Goal: Task Accomplishment & Management: Manage account settings

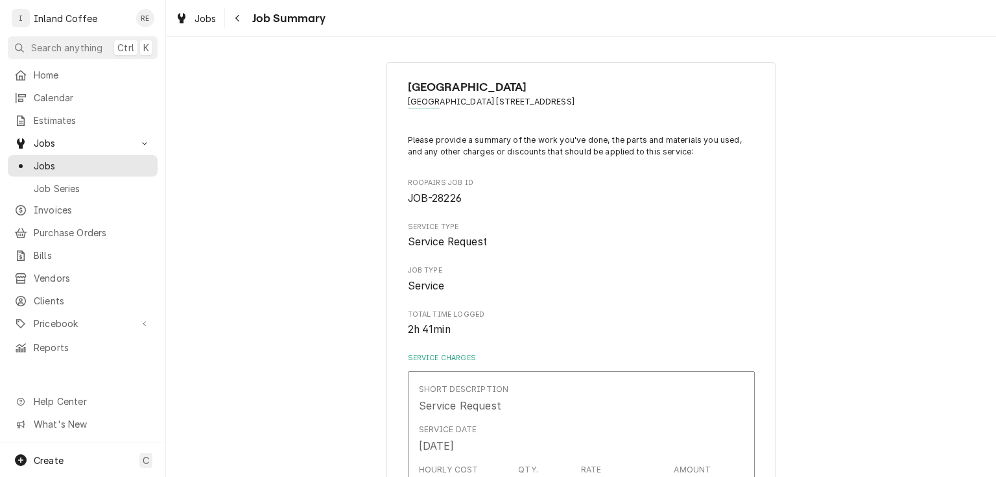
scroll to position [934, 0]
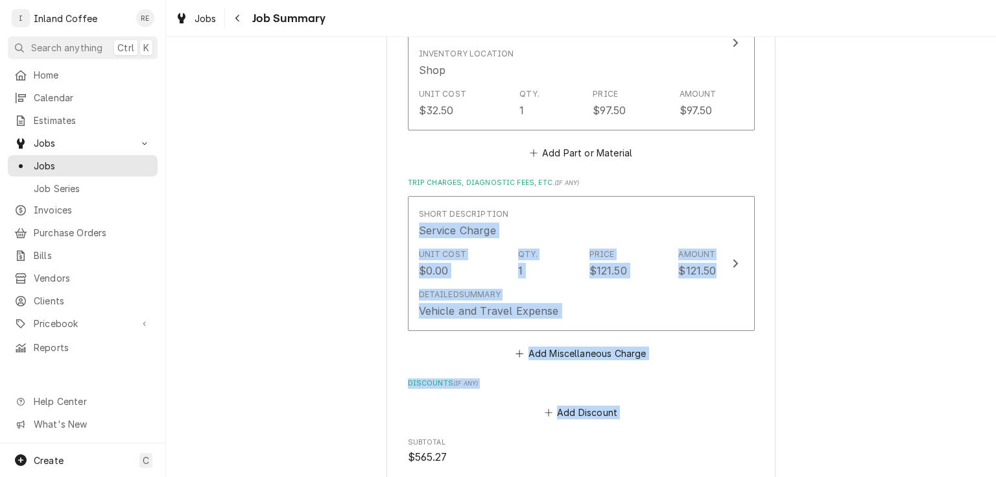
drag, startPoint x: 324, startPoint y: 233, endPoint x: 298, endPoint y: 182, distance: 57.4
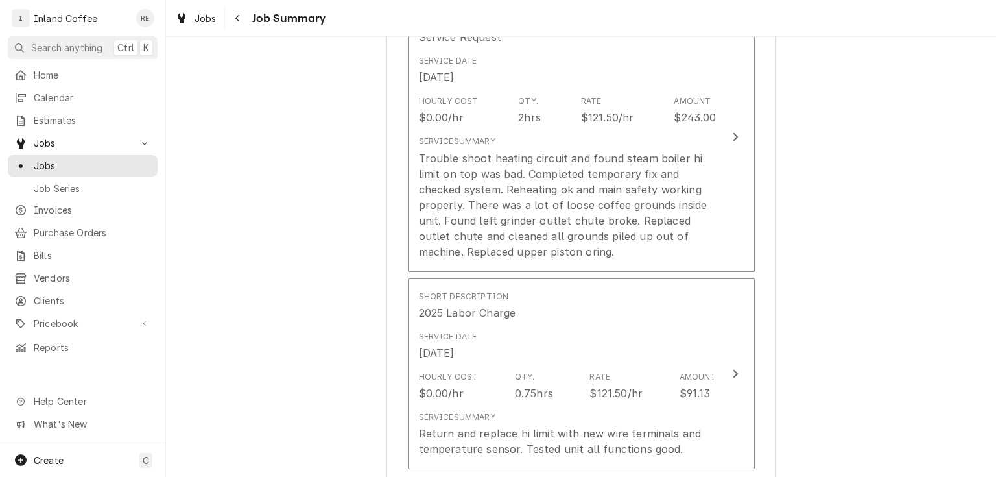
scroll to position [366, 0]
click at [47, 160] on span "Jobs" at bounding box center [92, 166] width 117 height 14
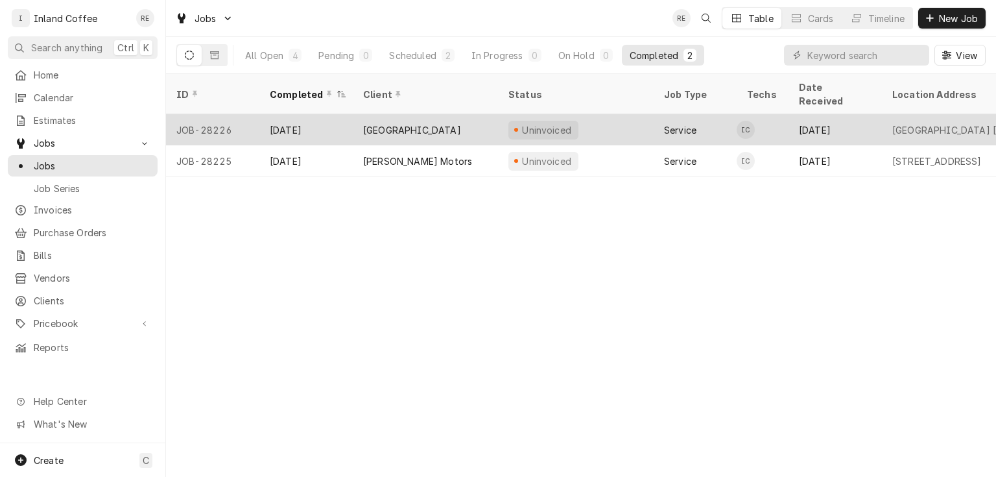
click at [277, 114] on div "Sep 2" at bounding box center [305, 129] width 93 height 31
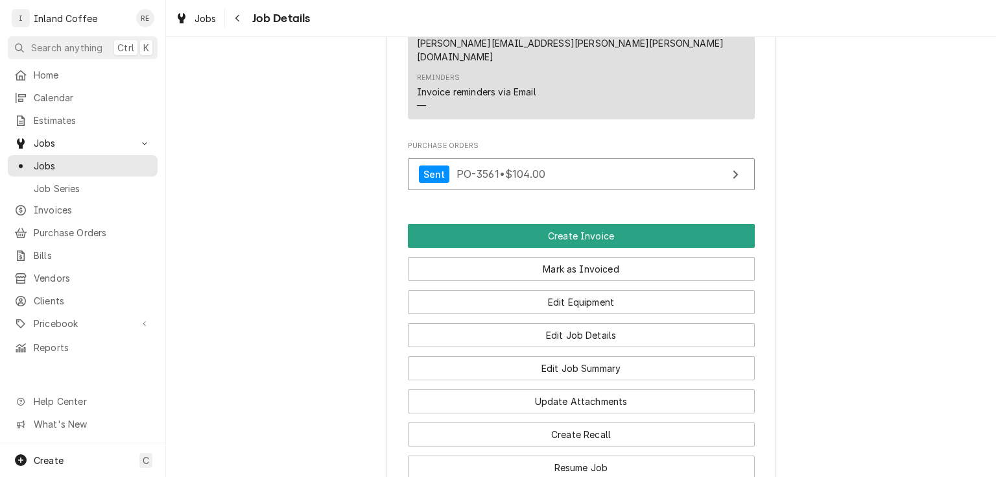
scroll to position [1139, 0]
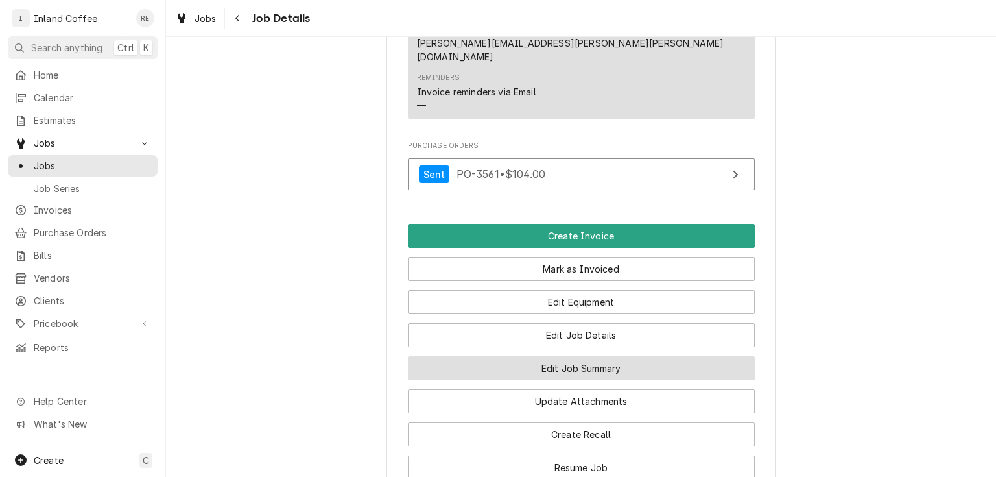
click at [516, 356] on button "Edit Job Summary" at bounding box center [581, 368] width 347 height 24
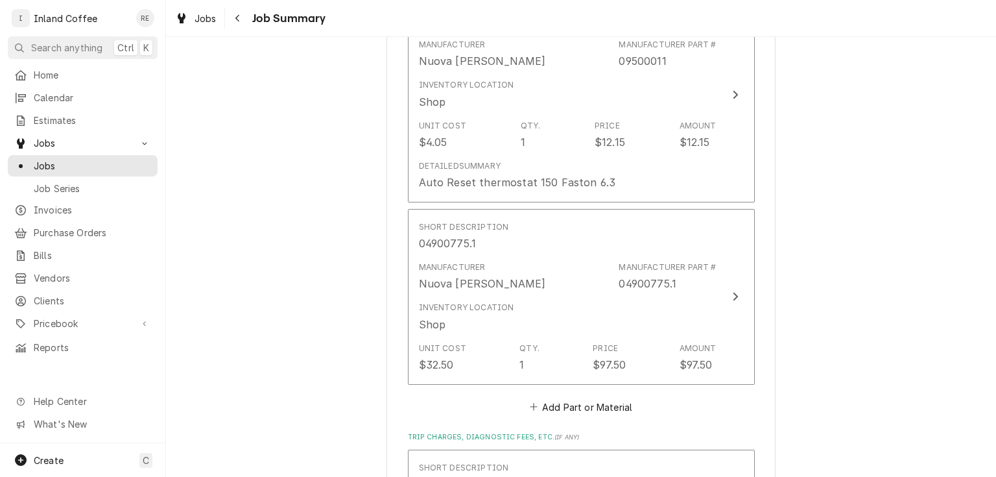
scroll to position [776, 0]
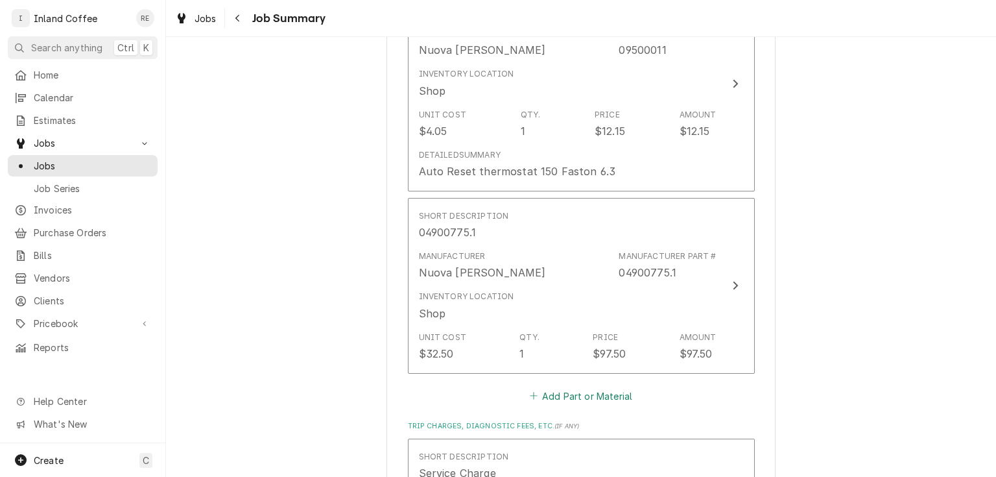
click at [556, 392] on button "Add Part or Material" at bounding box center [580, 396] width 107 height 18
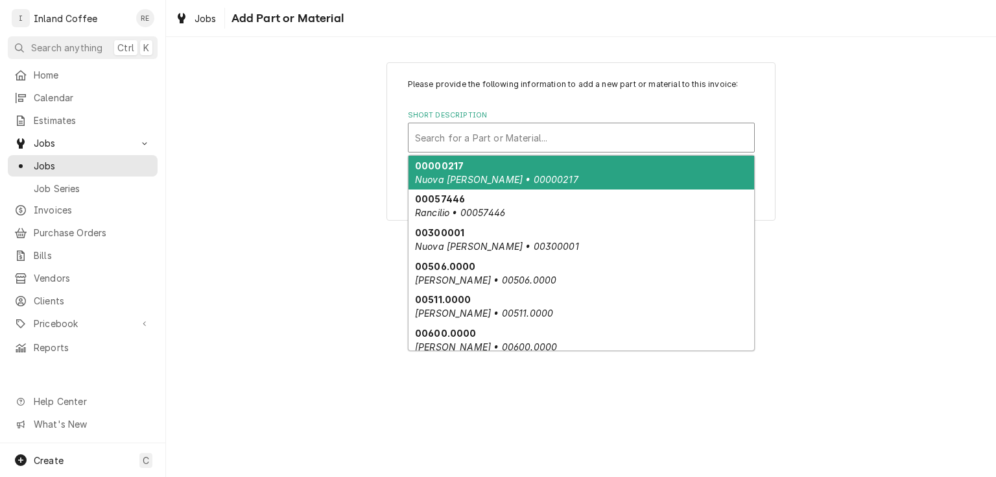
click at [463, 137] on div "Short Description" at bounding box center [581, 137] width 333 height 23
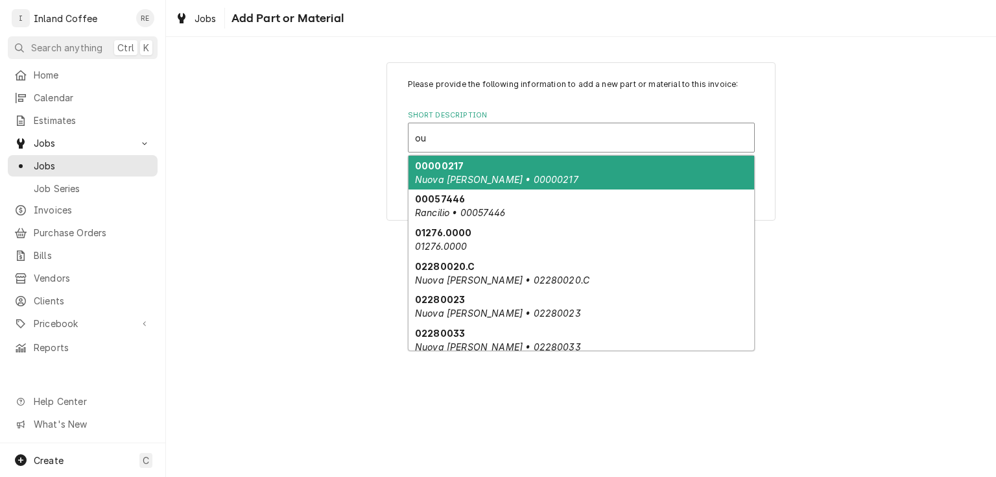
type input "o"
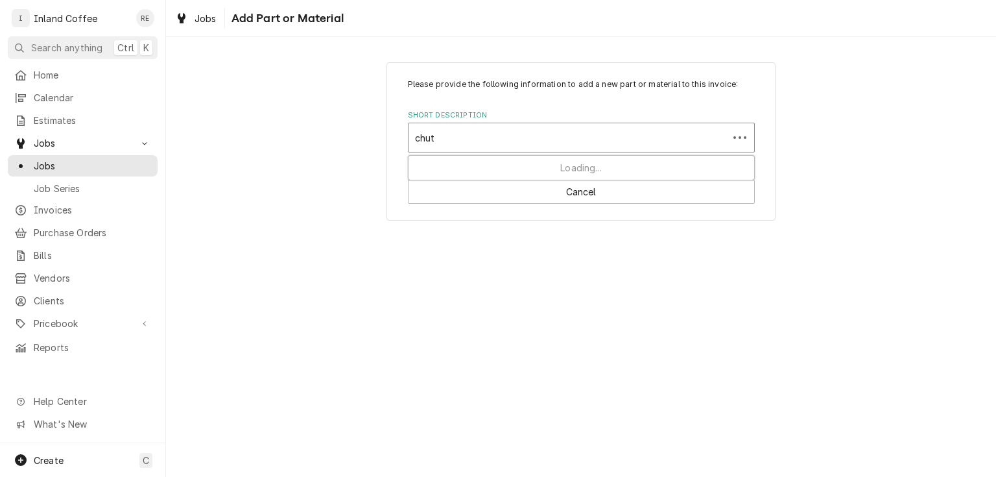
type input "chute"
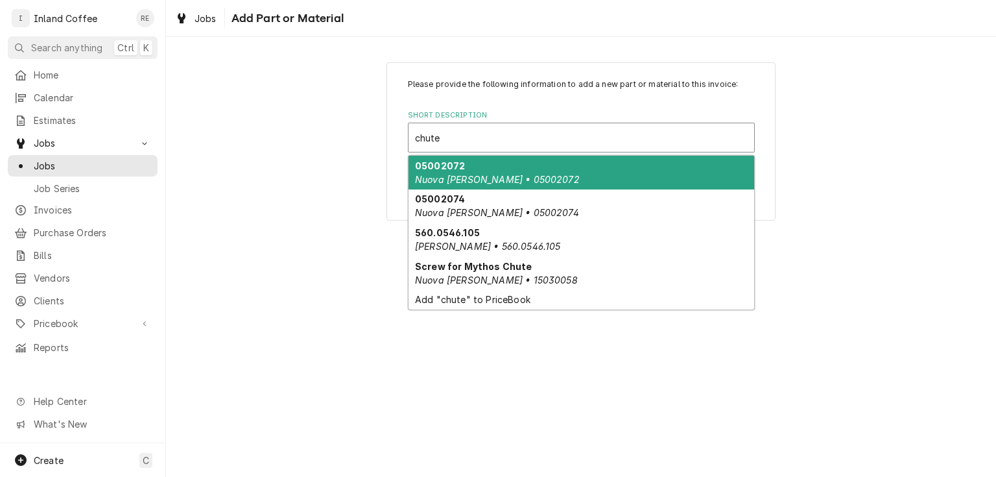
click at [475, 174] on em "Nuova [PERSON_NAME] • 05002072" at bounding box center [497, 179] width 165 height 11
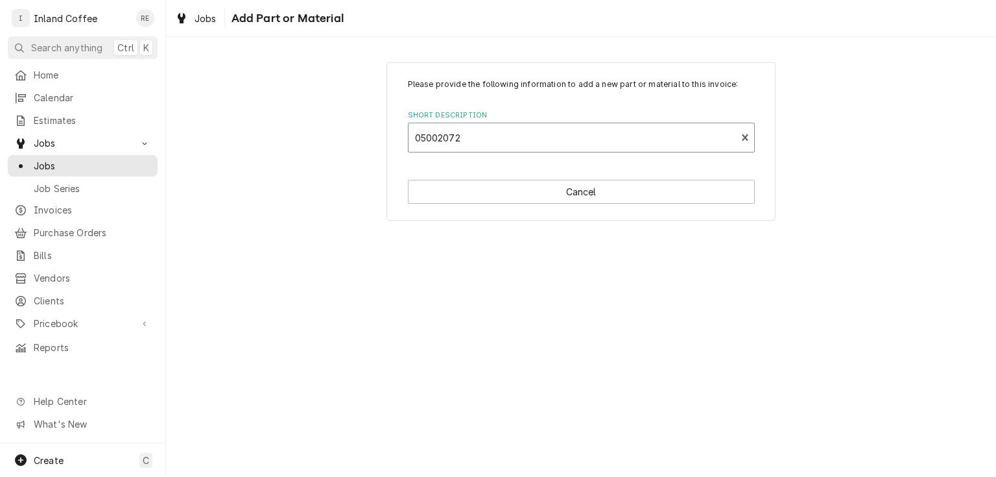
type textarea "x"
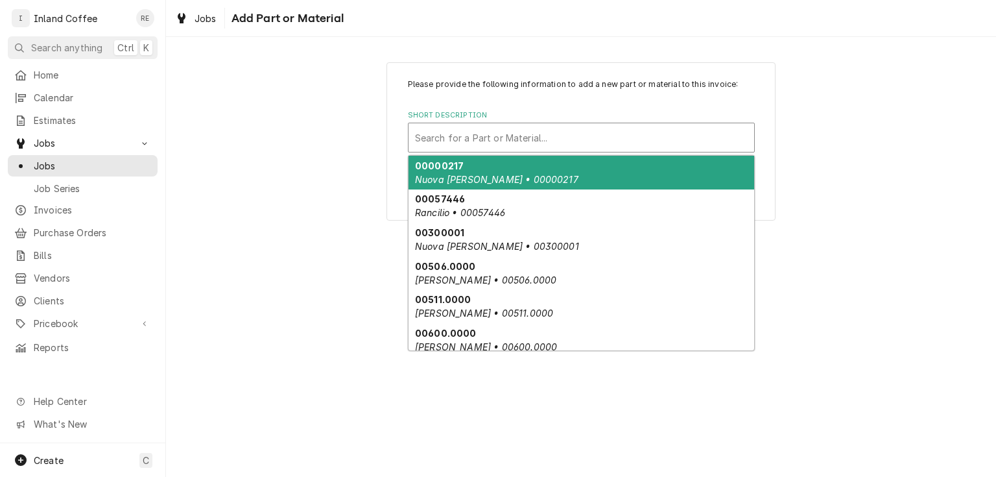
click at [455, 138] on div "Short Description" at bounding box center [581, 137] width 333 height 23
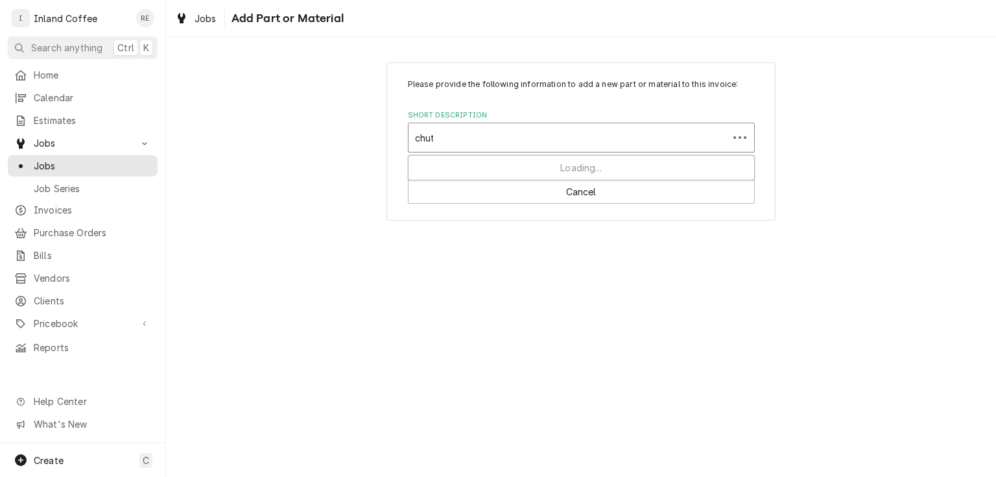
type input "chute"
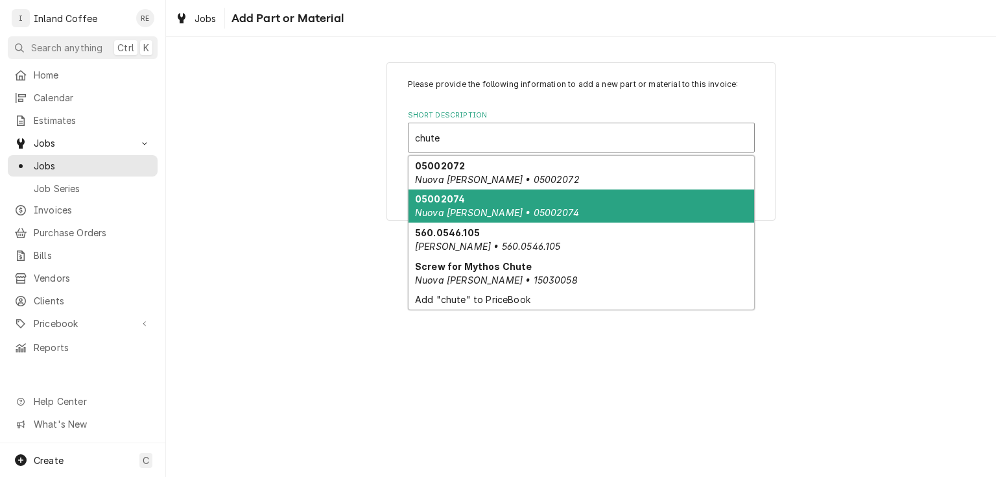
click at [446, 213] on em "Nuova [PERSON_NAME] • 05002074" at bounding box center [497, 212] width 164 height 11
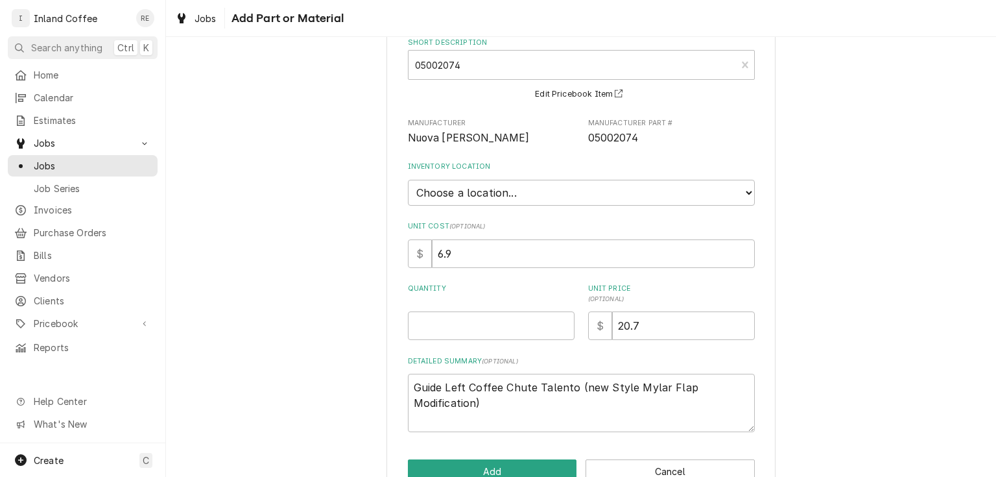
scroll to position [101, 0]
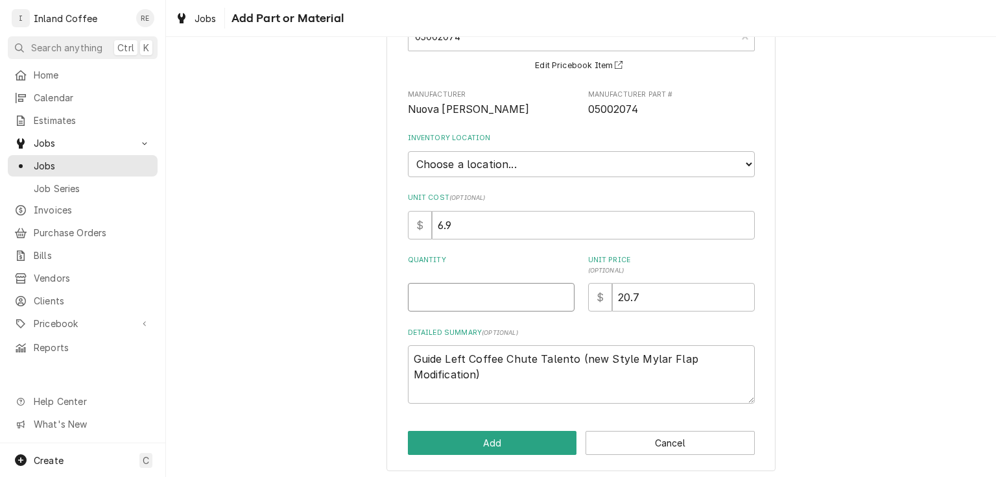
click at [444, 298] on input "Quantity" at bounding box center [491, 297] width 167 height 29
type textarea "x"
type input "1"
click at [496, 166] on select "Choose a location... Shop" at bounding box center [581, 164] width 347 height 26
select select "373"
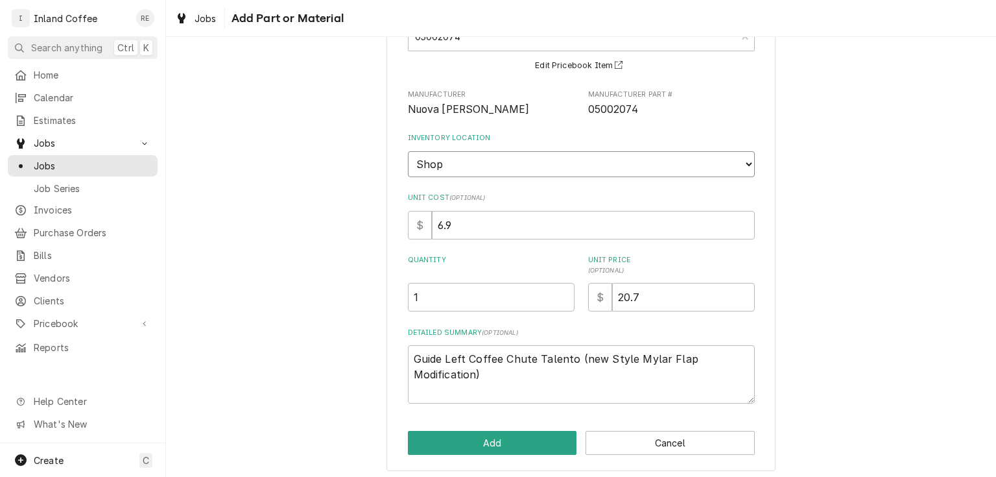
click at [408, 151] on select "Choose a location... Shop" at bounding box center [581, 164] width 347 height 26
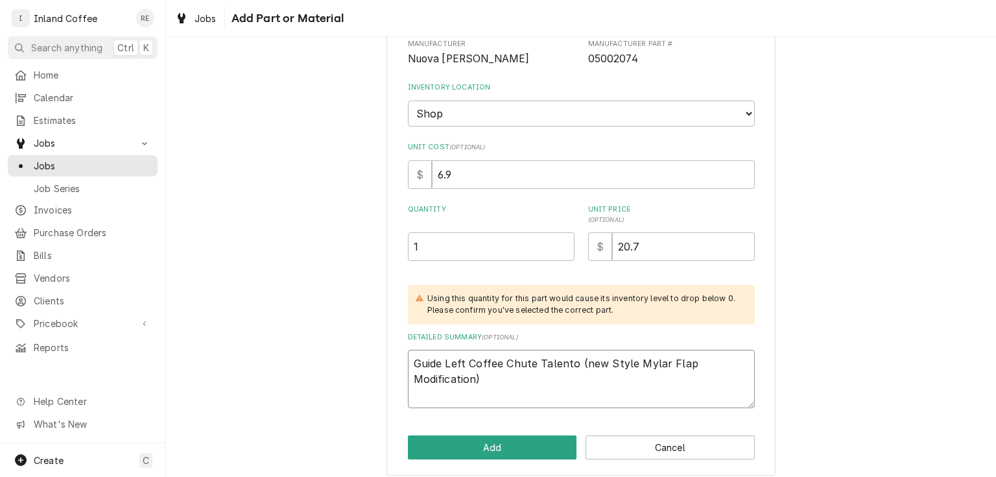
scroll to position [160, 0]
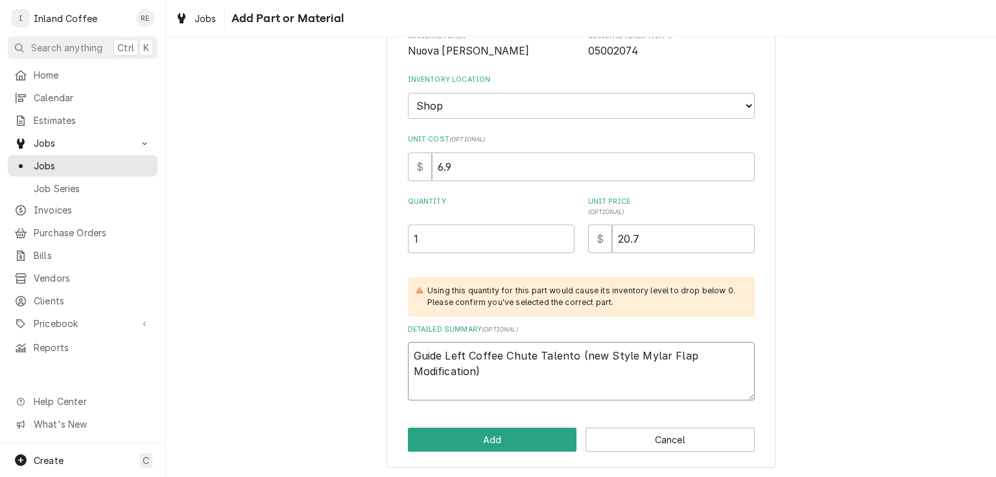
click at [545, 366] on textarea "Guide Left Coffee Chute Talento (new Style Mylar Flap Modification)" at bounding box center [581, 371] width 347 height 58
click at [484, 435] on button "Add" at bounding box center [492, 439] width 169 height 24
type textarea "x"
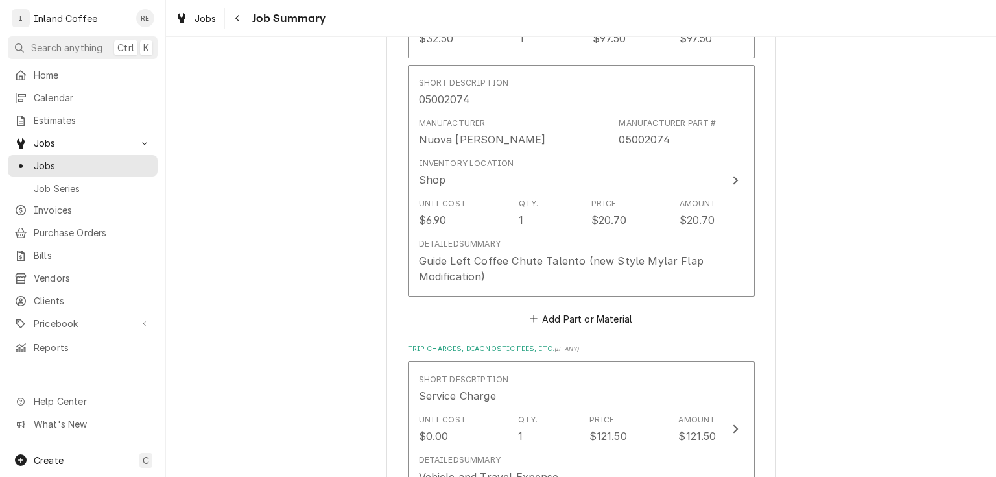
scroll to position [1092, 0]
click at [566, 320] on button "Add Part or Material" at bounding box center [580, 318] width 107 height 18
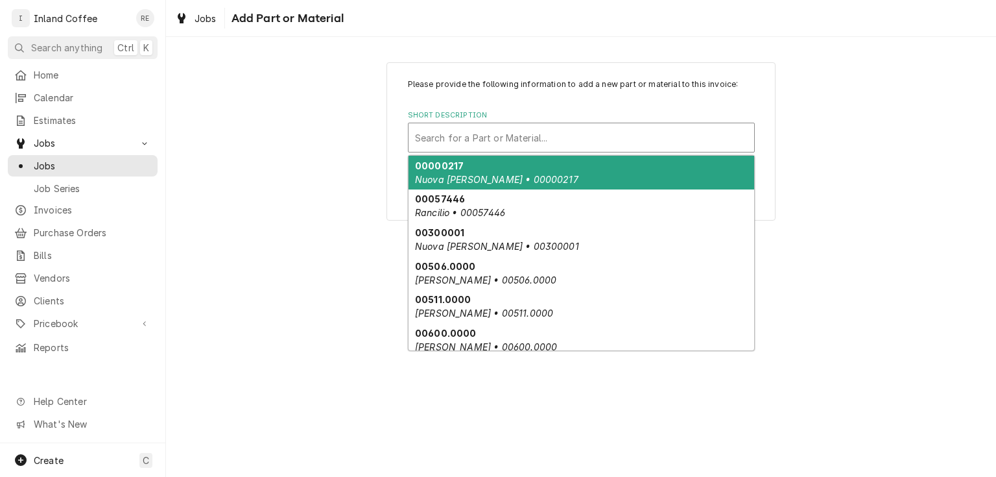
click at [493, 135] on div "Short Description" at bounding box center [581, 137] width 333 height 23
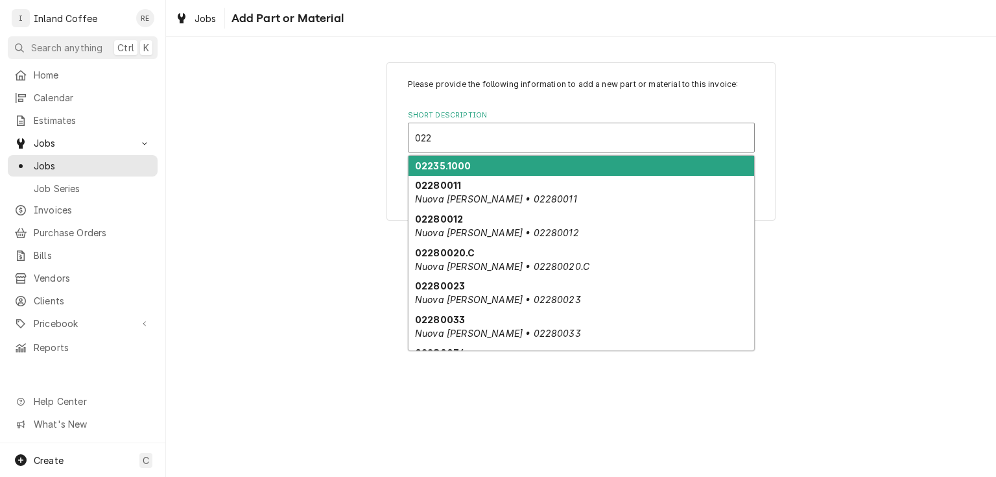
type input "0229"
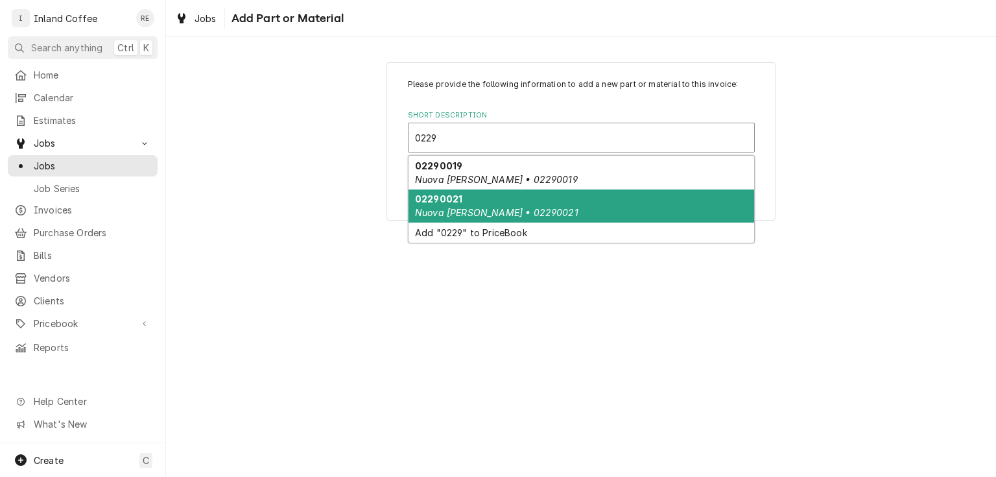
click at [475, 208] on em "Nuova [PERSON_NAME] • 02290021" at bounding box center [496, 212] width 163 height 11
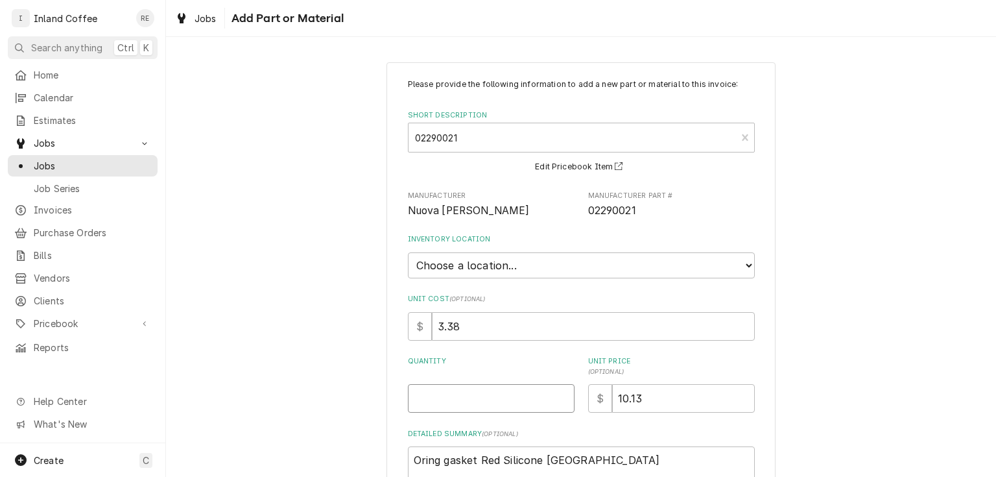
click at [461, 400] on input "Quantity" at bounding box center [491, 398] width 167 height 29
type textarea "x"
type input "1"
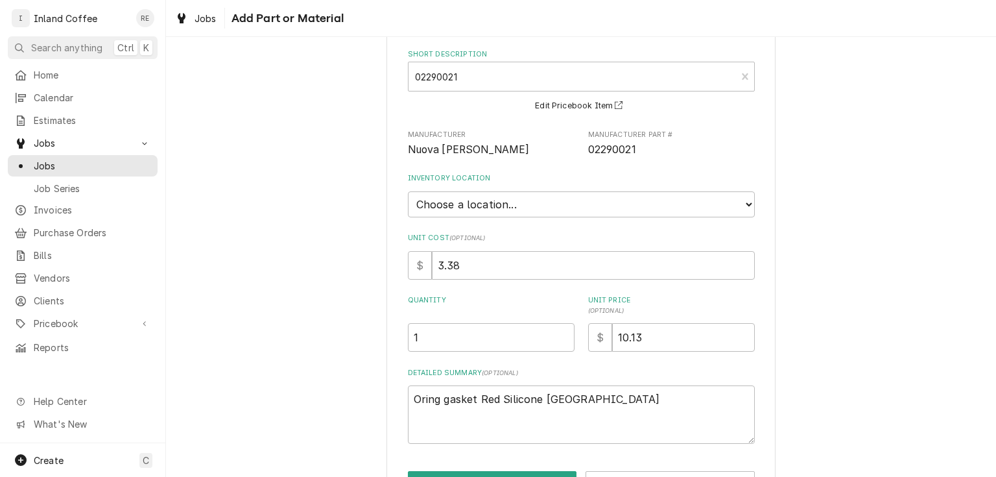
scroll to position [104, 0]
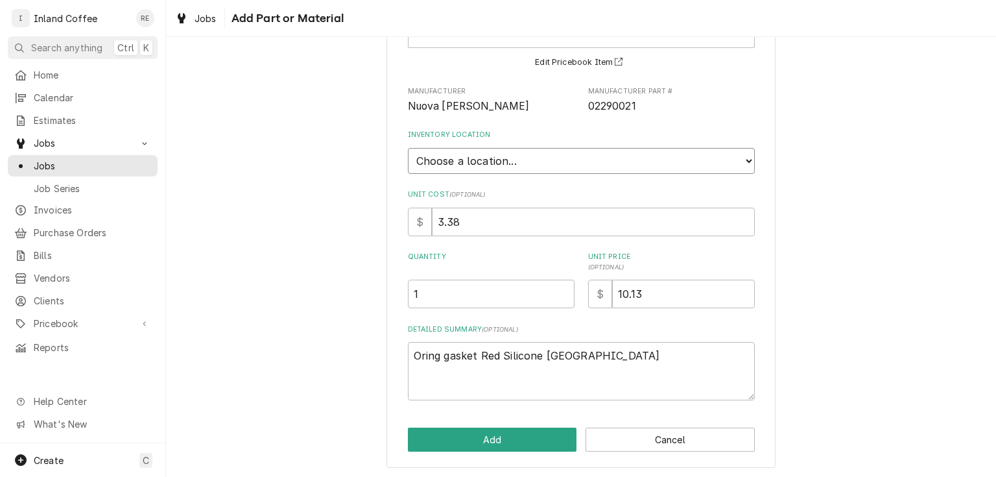
click at [480, 163] on select "Choose a location... Shop" at bounding box center [581, 161] width 347 height 26
select select "373"
click at [408, 148] on select "Choose a location... Shop" at bounding box center [581, 161] width 347 height 26
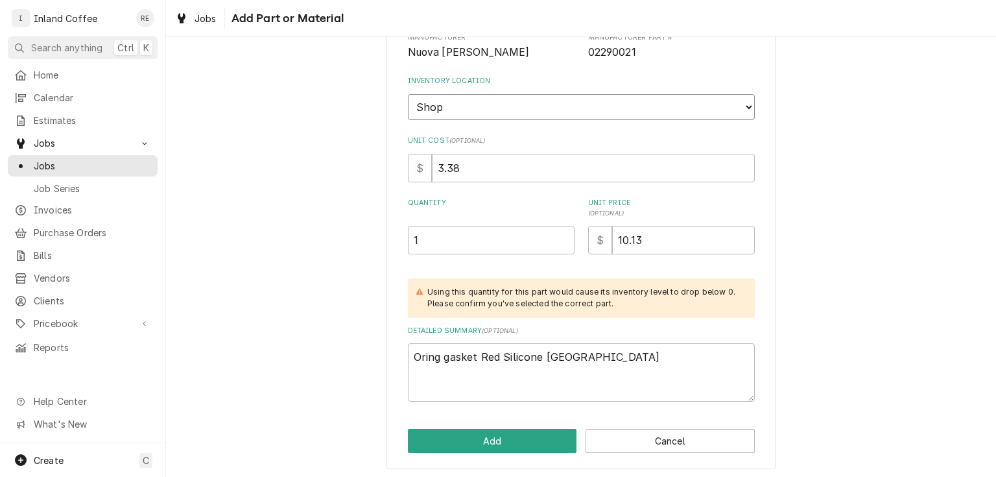
scroll to position [160, 0]
click at [469, 442] on button "Add" at bounding box center [492, 439] width 169 height 24
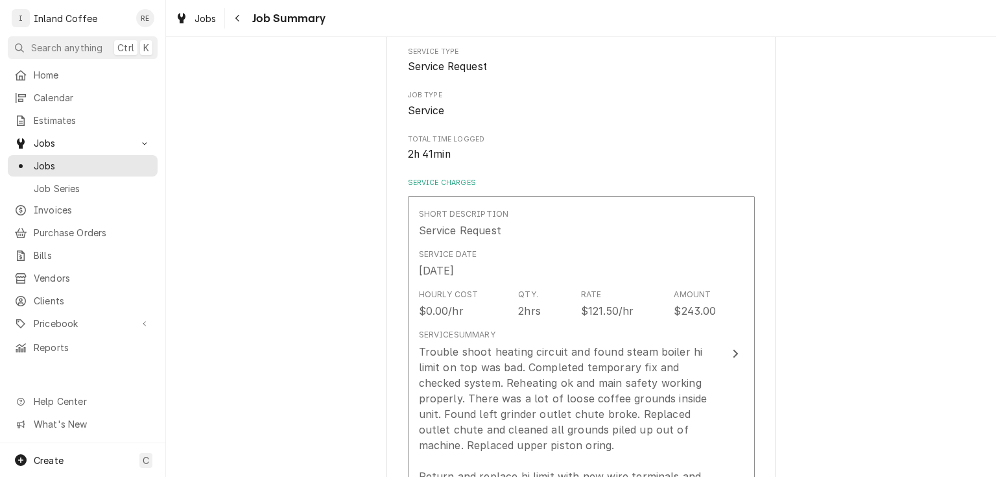
scroll to position [174, 0]
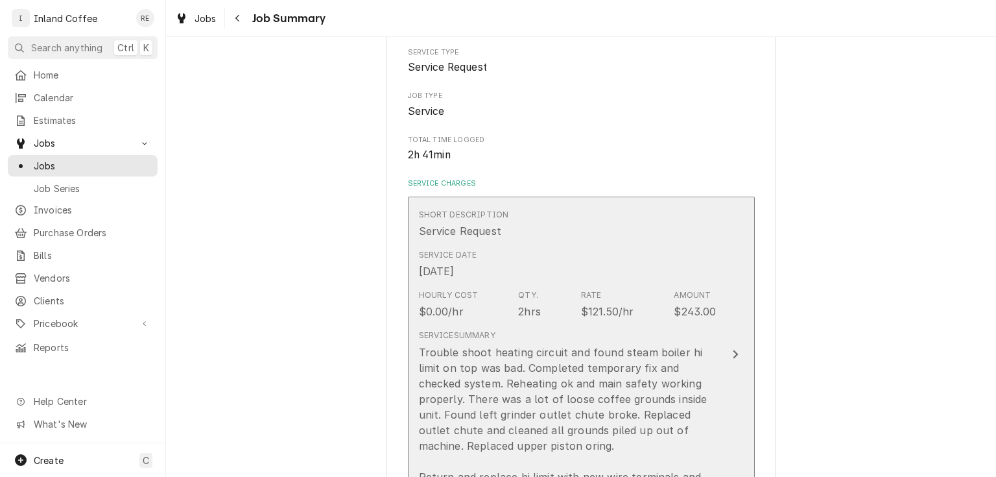
click at [545, 318] on div "Hourly Cost $0.00/hr Qty. 2hrs Rate $121.50/hr Amount $243.00" at bounding box center [568, 304] width 298 height 40
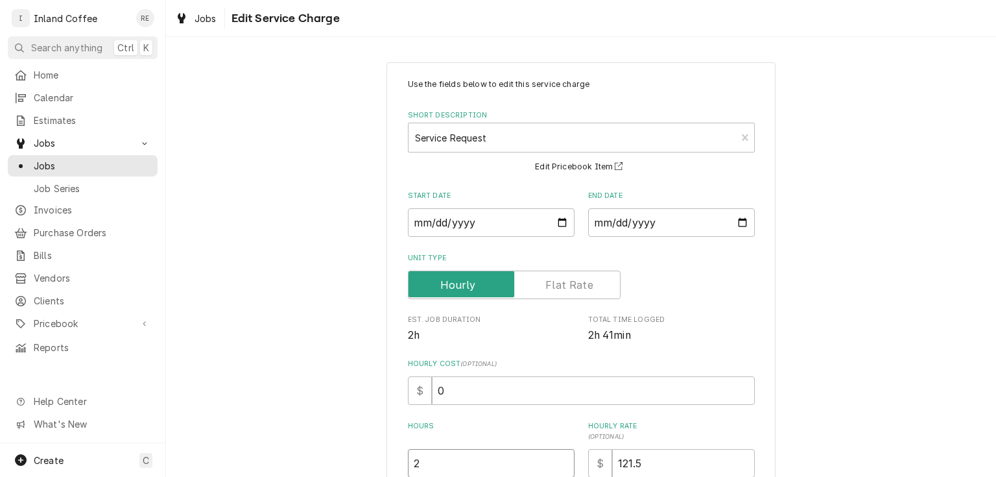
click at [441, 464] on input "2" at bounding box center [491, 463] width 167 height 29
type textarea "x"
type input "2.7"
type textarea "x"
type input "2.75"
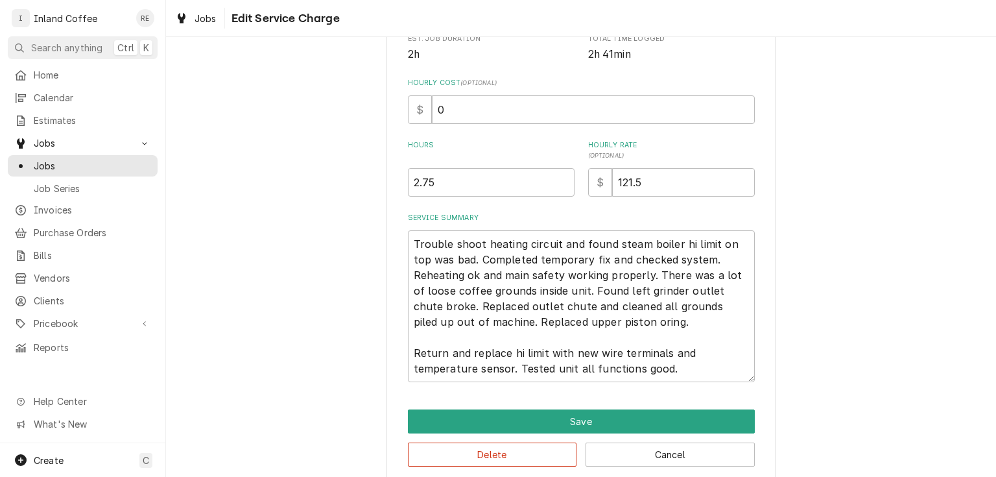
scroll to position [296, 0]
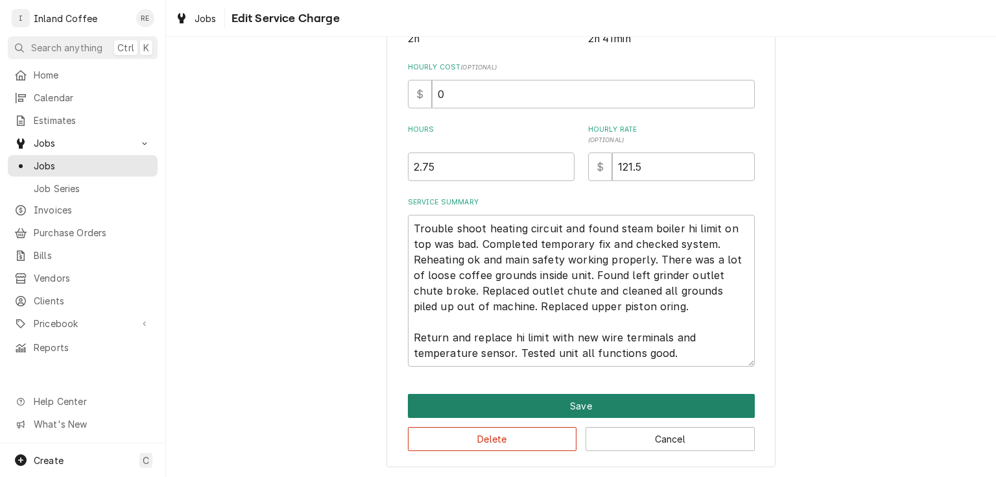
click at [543, 401] on button "Save" at bounding box center [581, 406] width 347 height 24
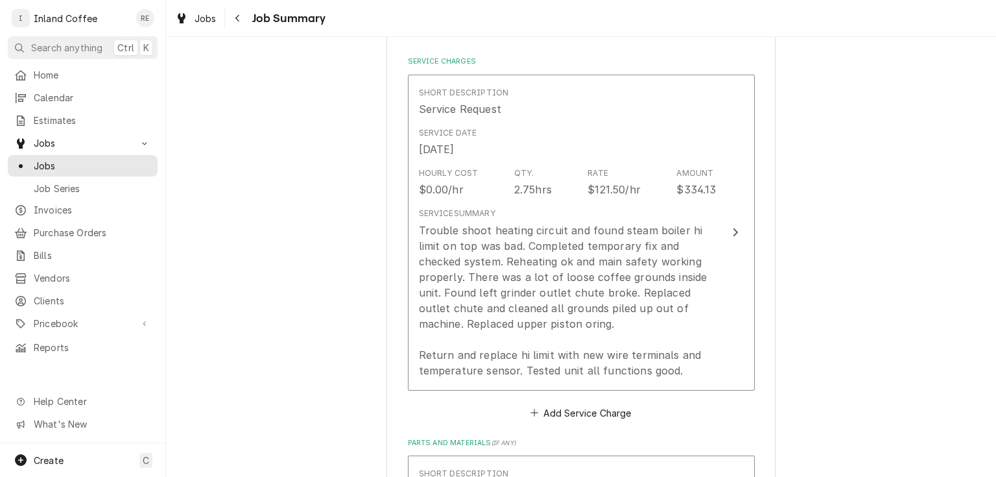
scroll to position [174, 0]
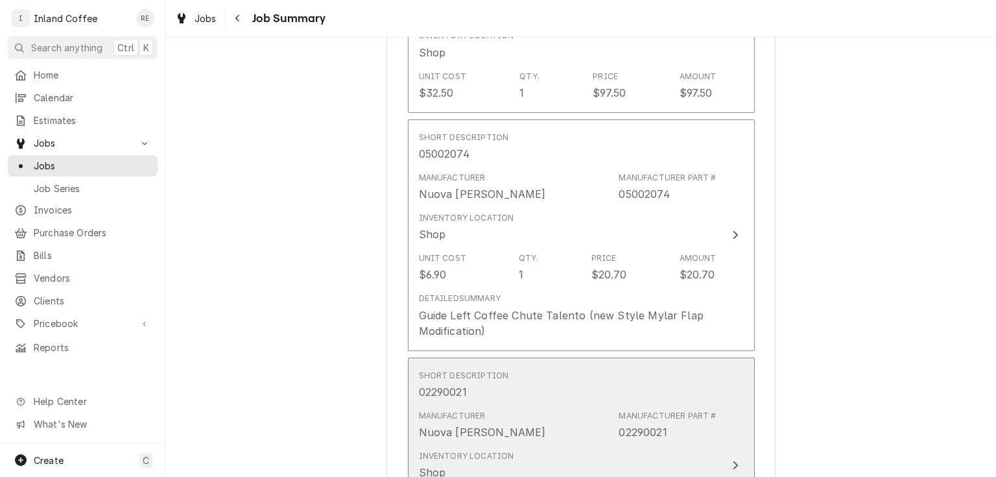
click at [680, 394] on div "Short Description 02290021" at bounding box center [568, 384] width 298 height 40
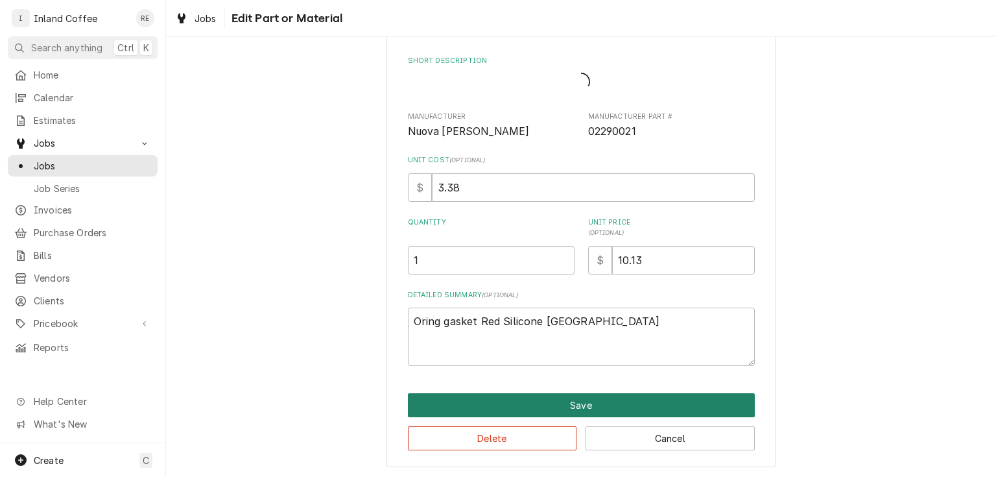
click at [680, 394] on button "Save" at bounding box center [581, 405] width 347 height 24
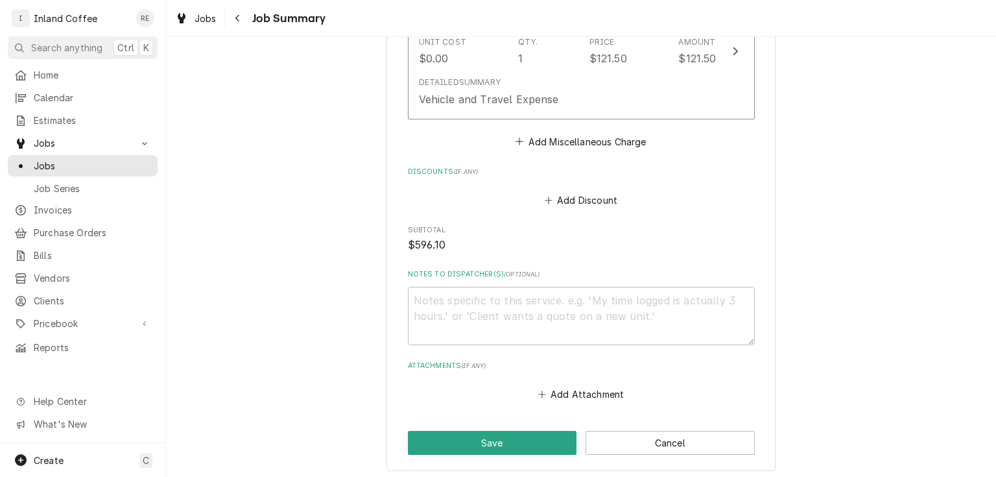
scroll to position [1817, 0]
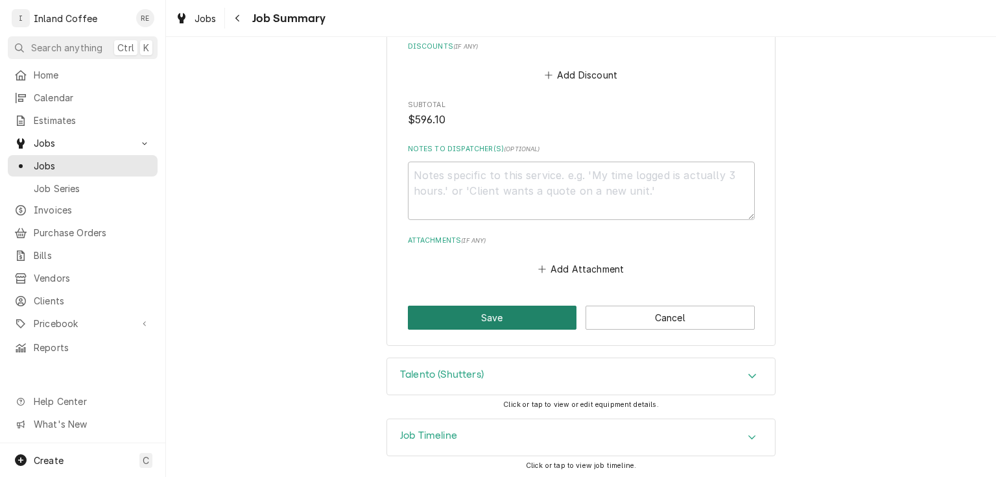
click at [516, 309] on button "Save" at bounding box center [492, 317] width 169 height 24
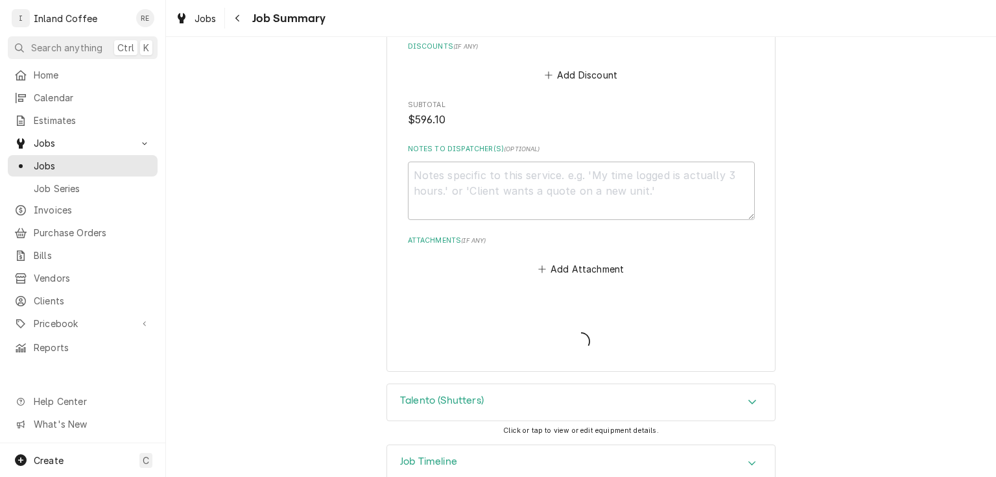
type textarea "x"
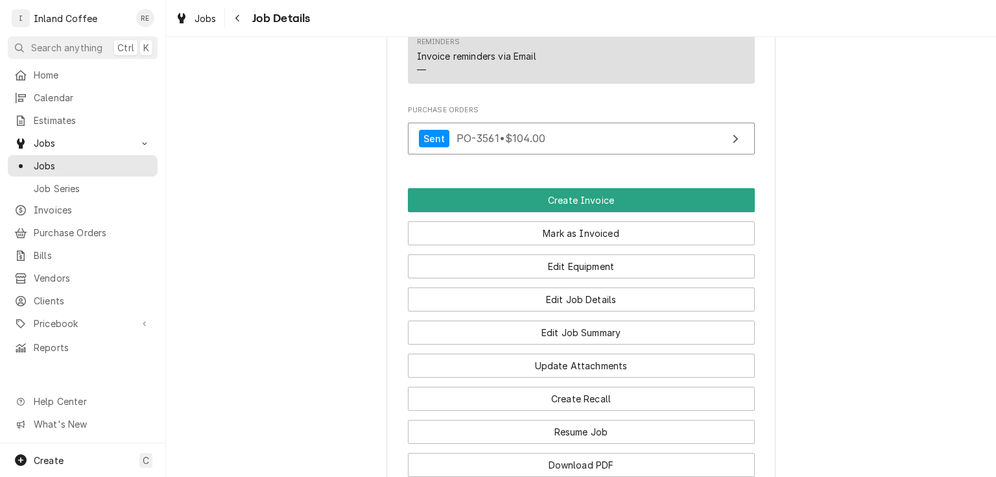
scroll to position [1174, 0]
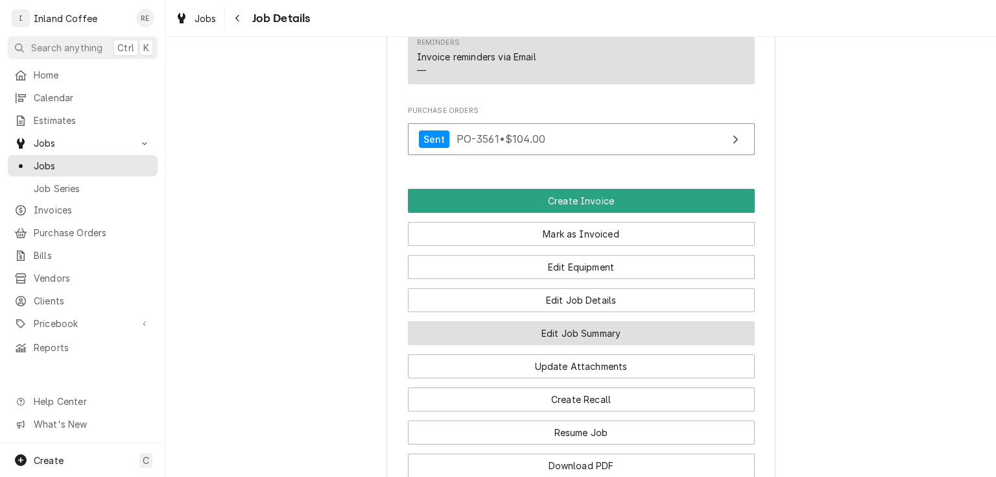
click at [534, 321] on button "Edit Job Summary" at bounding box center [581, 333] width 347 height 24
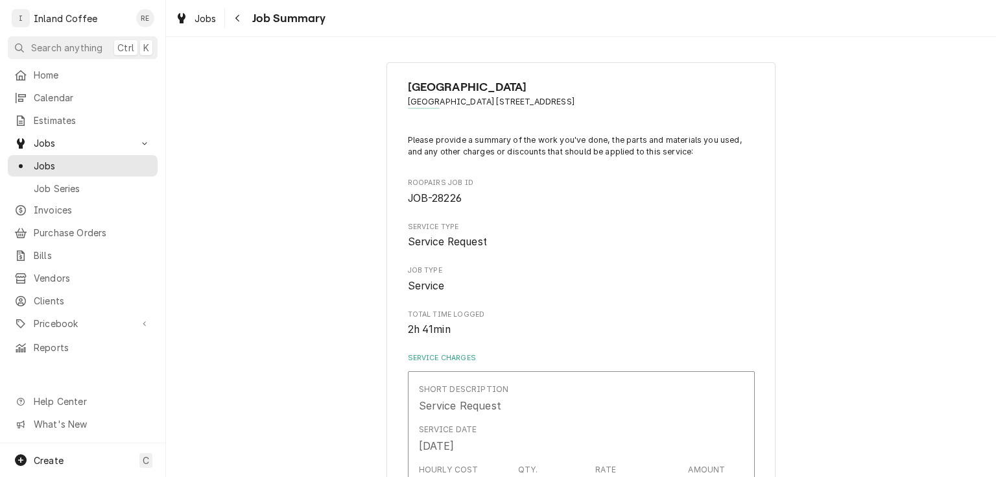
type textarea "x"
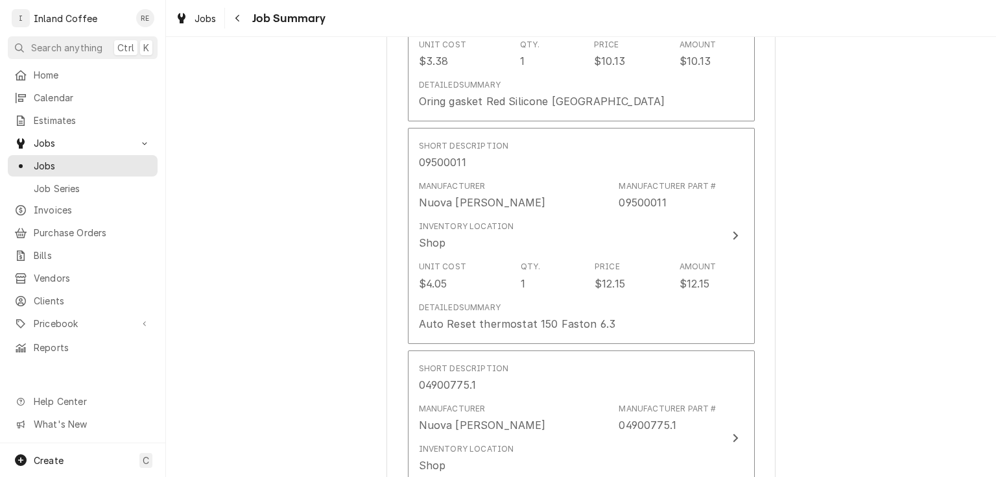
scroll to position [1469, 0]
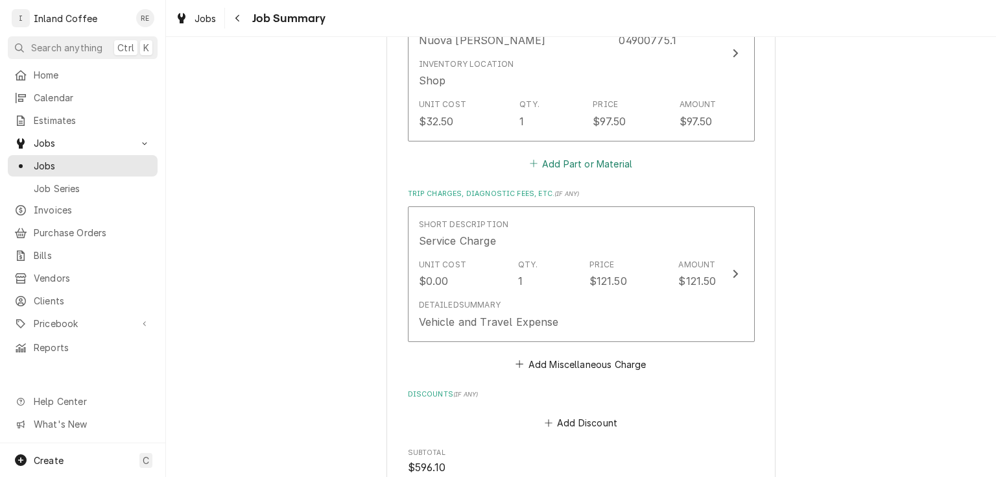
click at [579, 165] on button "Add Part or Material" at bounding box center [580, 163] width 107 height 18
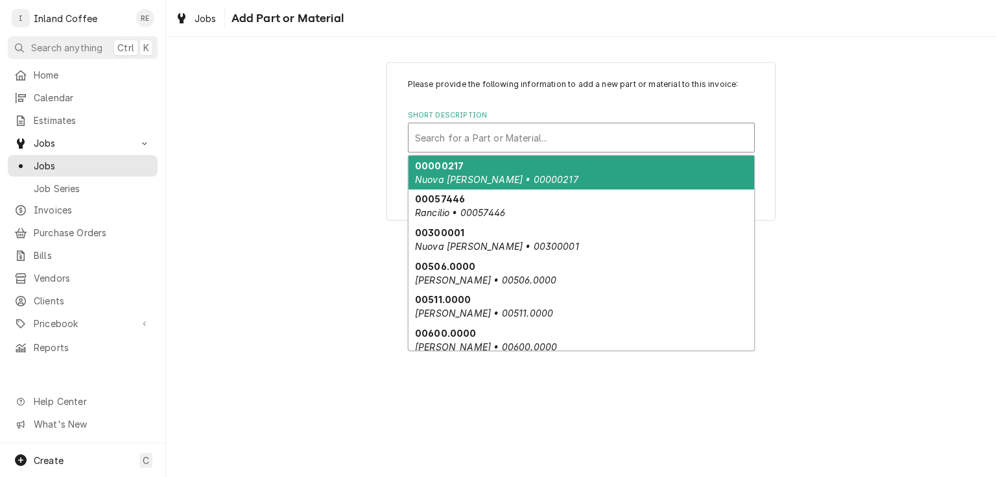
click at [505, 140] on div "Short Description" at bounding box center [581, 137] width 333 height 23
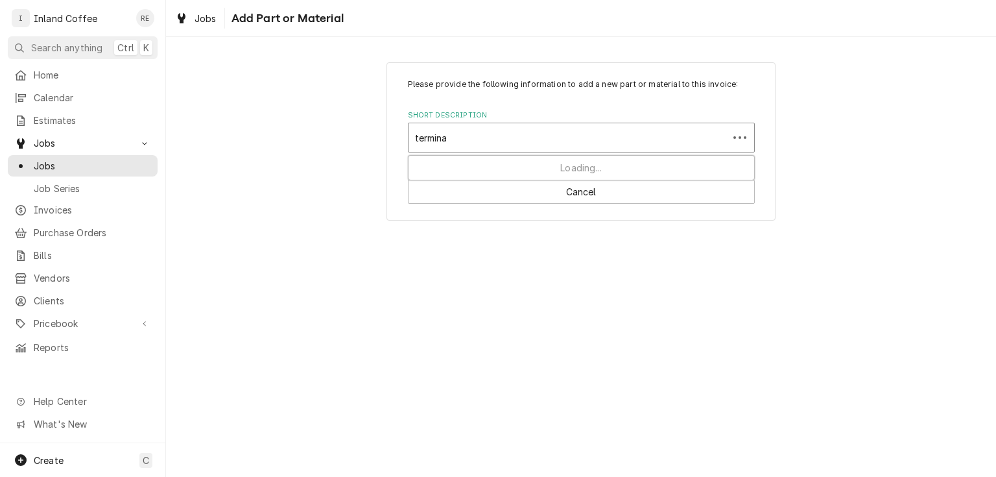
type input "terminal"
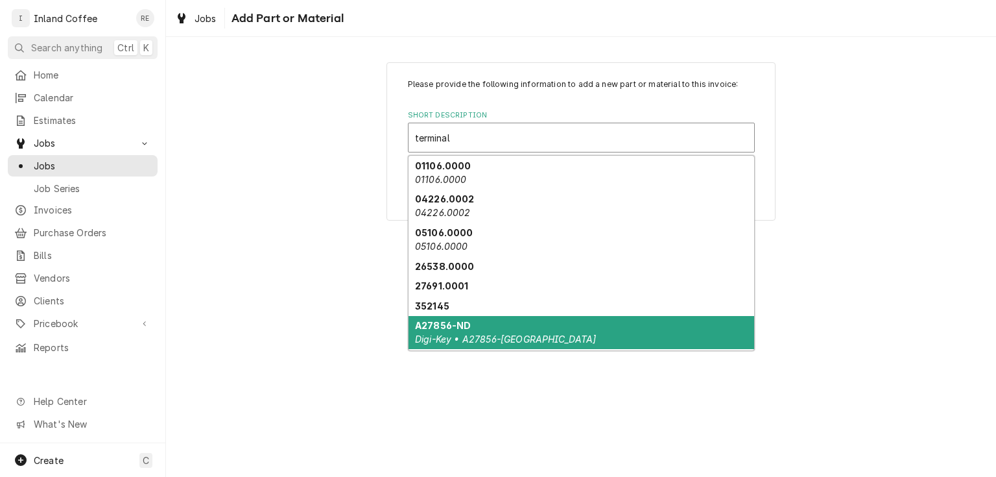
click at [464, 333] on em "Digi-Key • A27856-[GEOGRAPHIC_DATA]" at bounding box center [506, 338] width 182 height 11
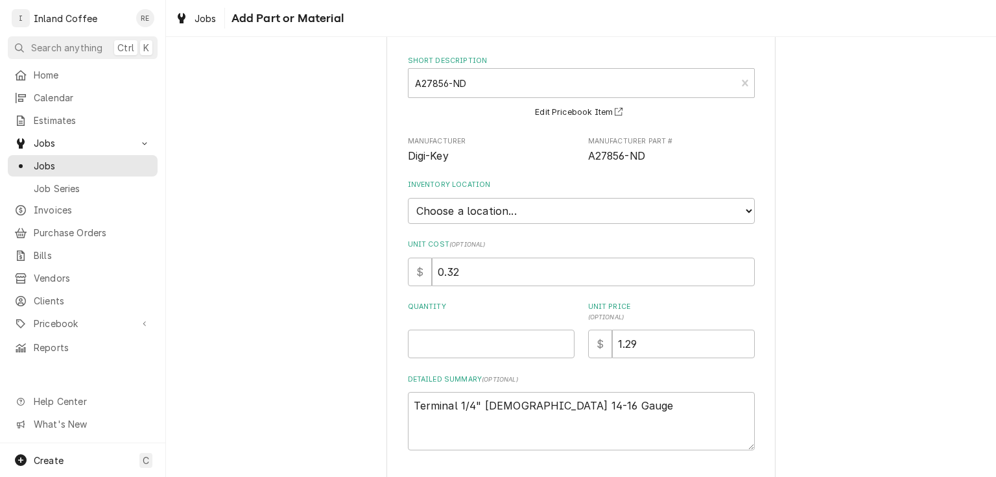
scroll to position [54, 0]
click at [470, 338] on input "Quantity" at bounding box center [491, 344] width 167 height 29
type textarea "x"
type input "4"
click at [508, 202] on select "Choose a location... Shop" at bounding box center [581, 211] width 347 height 26
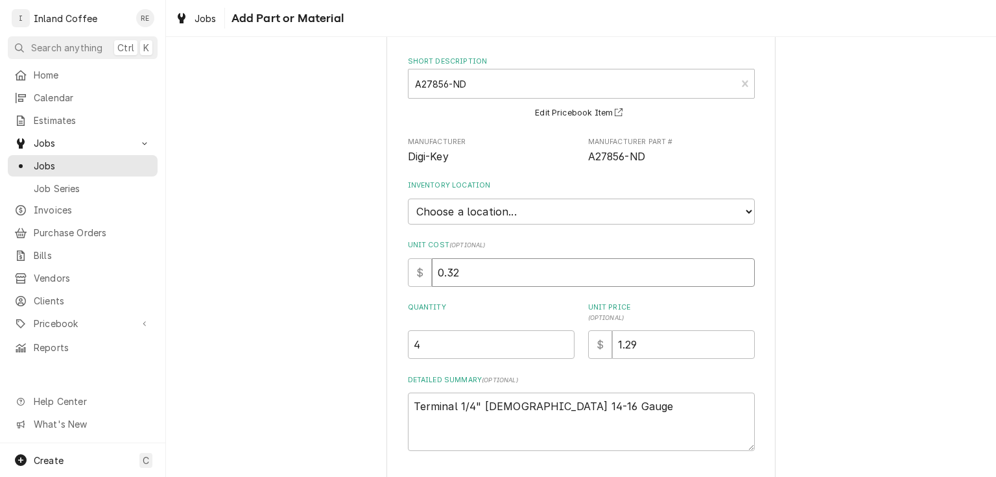
click at [461, 259] on input "0.32" at bounding box center [593, 272] width 323 height 29
click at [569, 198] on select "Choose a location... Shop" at bounding box center [581, 211] width 347 height 26
select select "373"
click at [408, 198] on select "Choose a location... Shop" at bounding box center [581, 211] width 347 height 26
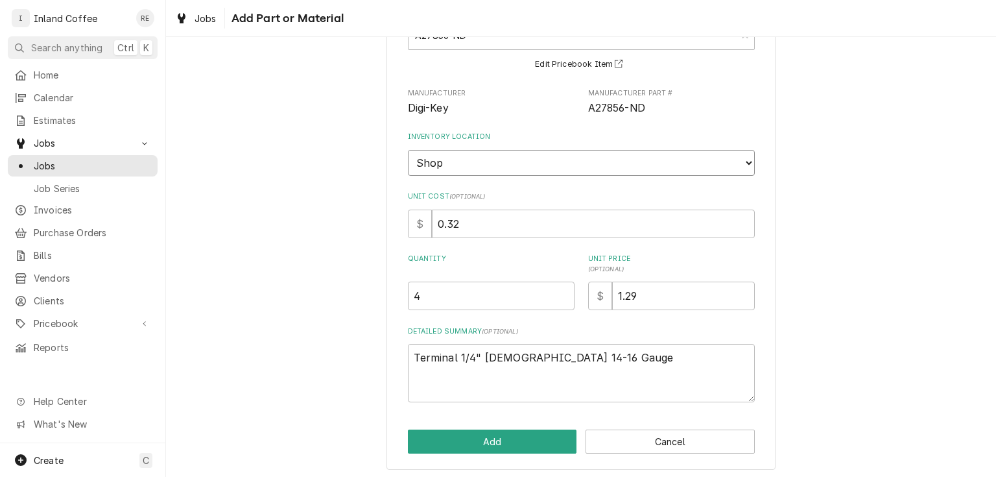
scroll to position [104, 0]
click at [519, 441] on button "Add" at bounding box center [492, 439] width 169 height 24
type textarea "x"
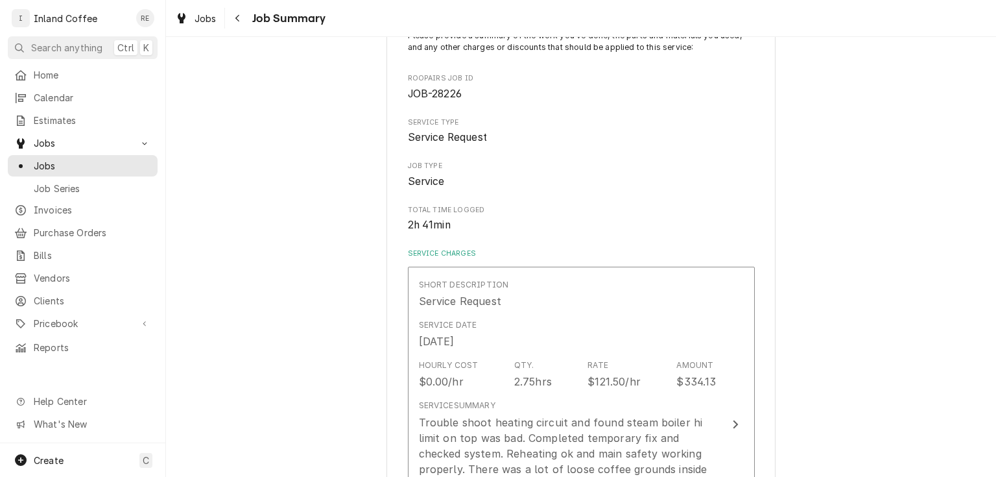
scroll to position [1469, 0]
